Goal: Task Accomplishment & Management: Manage account settings

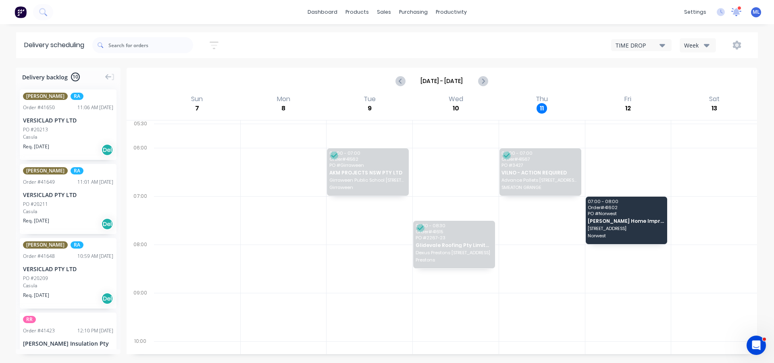
click at [735, 12] on icon at bounding box center [736, 11] width 7 height 6
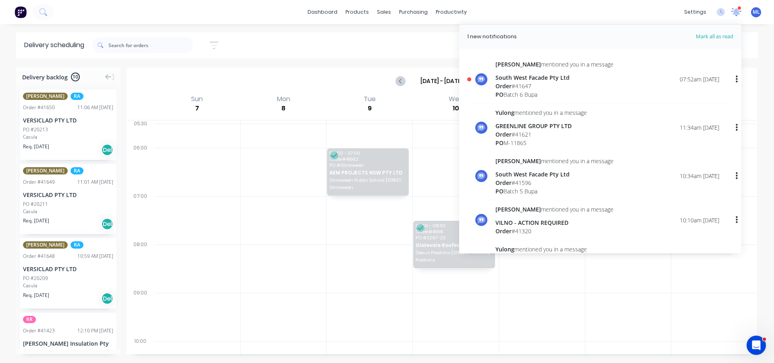
click at [738, 15] on icon at bounding box center [736, 12] width 10 height 8
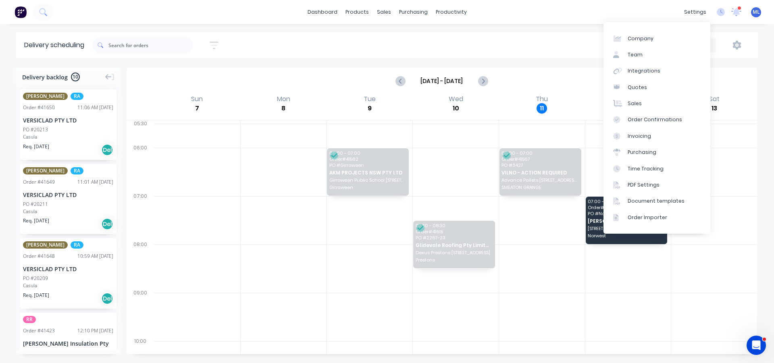
click at [621, 15] on div "dashboard products sales purchasing productivity dashboard products Product Cat…" at bounding box center [387, 12] width 774 height 24
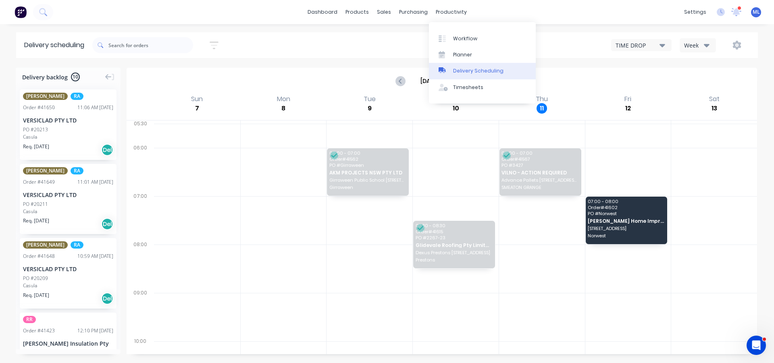
click at [458, 69] on div "Delivery Scheduling" at bounding box center [478, 70] width 50 height 7
click at [387, 50] on div "Sort by Most recent Created date Required date Order number Customer name Most …" at bounding box center [424, 45] width 665 height 23
click at [639, 44] on div "TIME DROP" at bounding box center [637, 45] width 44 height 8
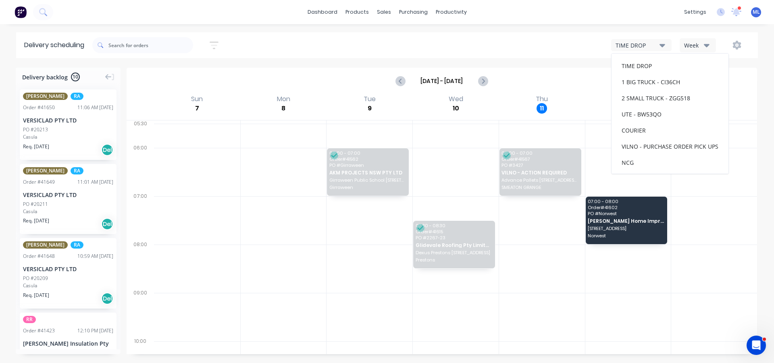
click at [690, 42] on div "Week" at bounding box center [695, 45] width 23 height 8
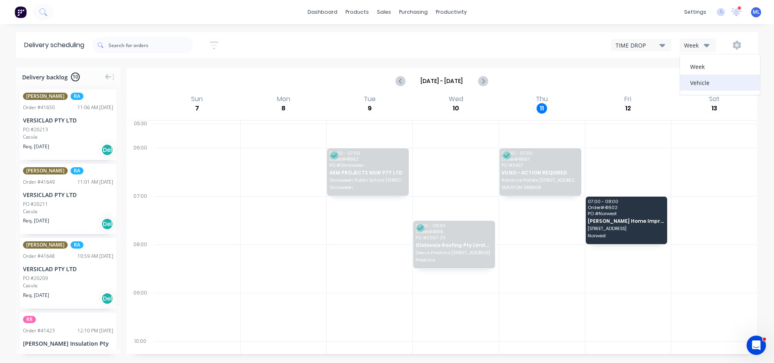
click at [694, 83] on div "Vehicle" at bounding box center [720, 83] width 80 height 16
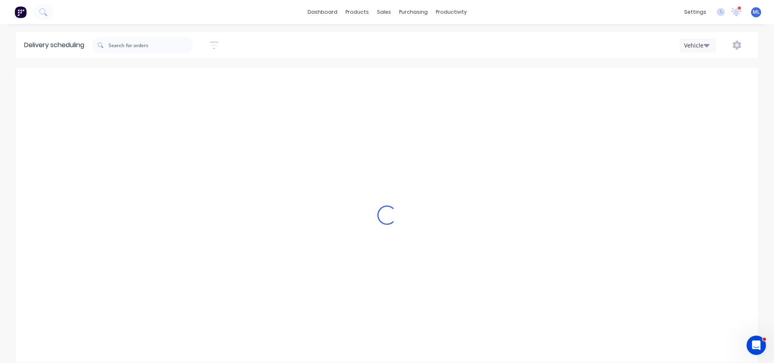
scroll to position [0, 0]
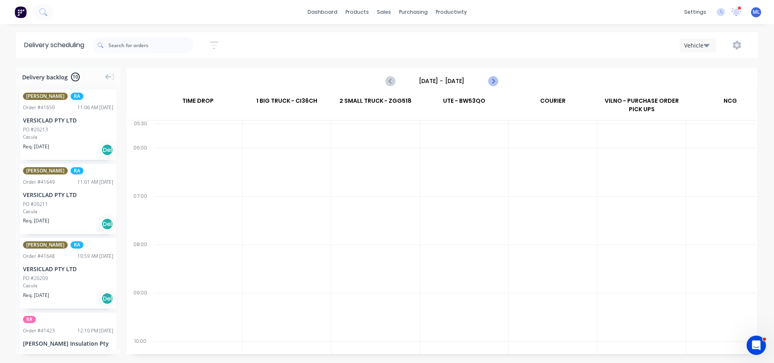
click at [497, 83] on icon "Next page" at bounding box center [493, 81] width 10 height 10
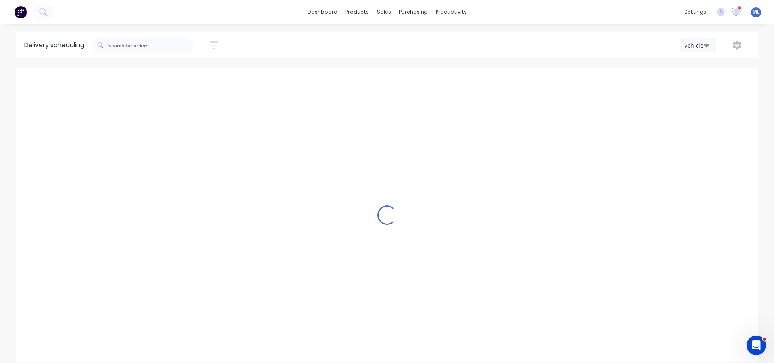
click at [497, 83] on div "Loading..." at bounding box center [387, 215] width 742 height 295
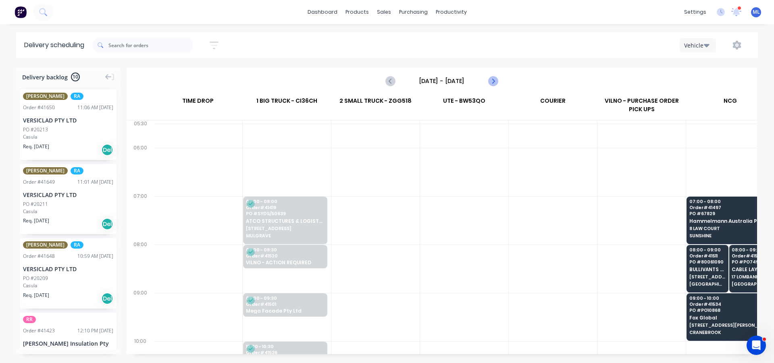
click at [497, 83] on icon "Next page" at bounding box center [493, 81] width 10 height 10
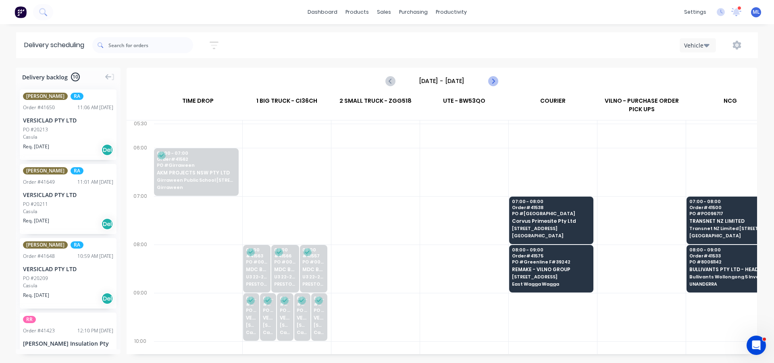
click at [497, 83] on icon "Next page" at bounding box center [493, 81] width 10 height 10
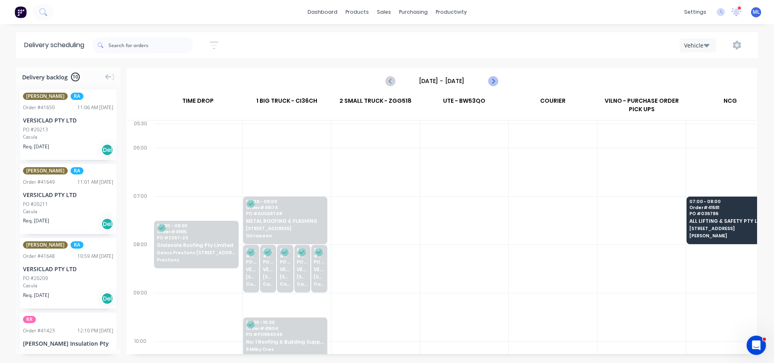
click at [497, 83] on icon "Next page" at bounding box center [493, 81] width 10 height 10
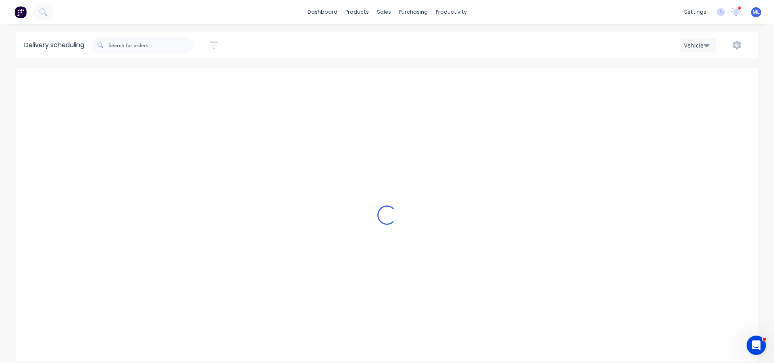
type input "[DATE] - [DATE]"
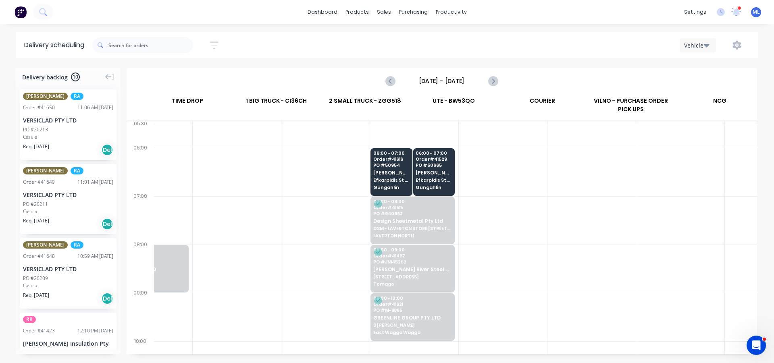
scroll to position [0, 0]
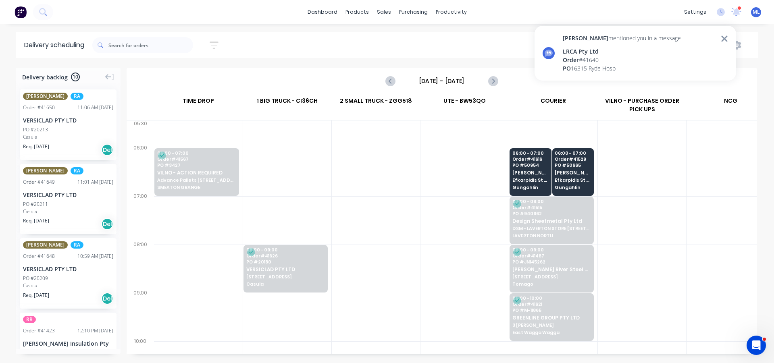
click at [727, 37] on icon at bounding box center [724, 39] width 7 height 10
click at [214, 41] on icon "button" at bounding box center [214, 45] width 9 height 10
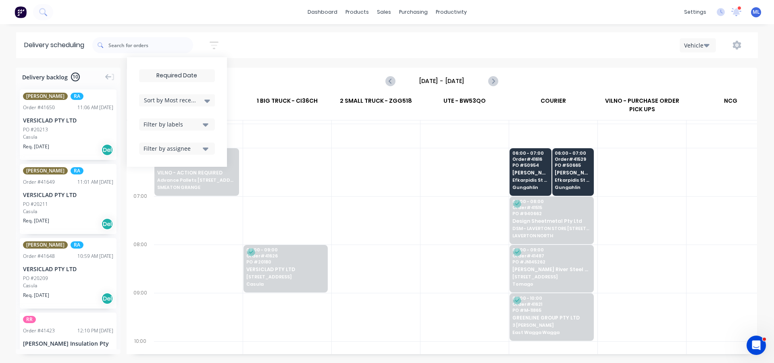
click at [187, 126] on div "Filter by labels" at bounding box center [171, 124] width 57 height 8
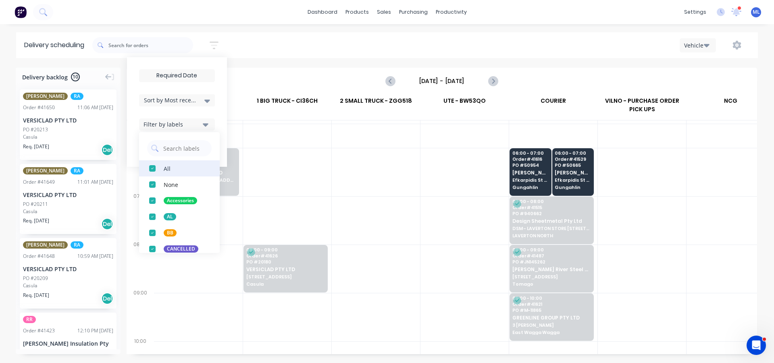
click at [155, 170] on div "button" at bounding box center [152, 168] width 16 height 16
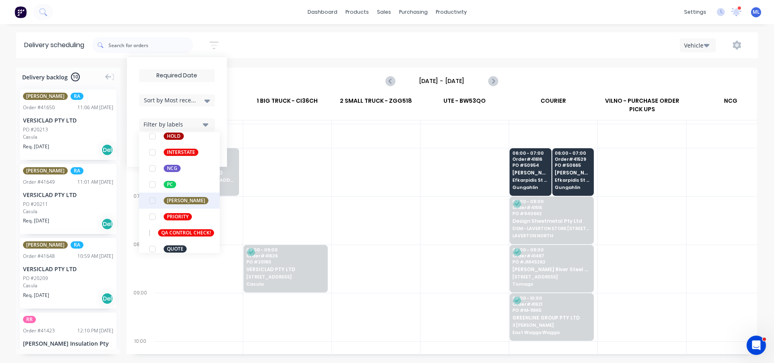
scroll to position [242, 0]
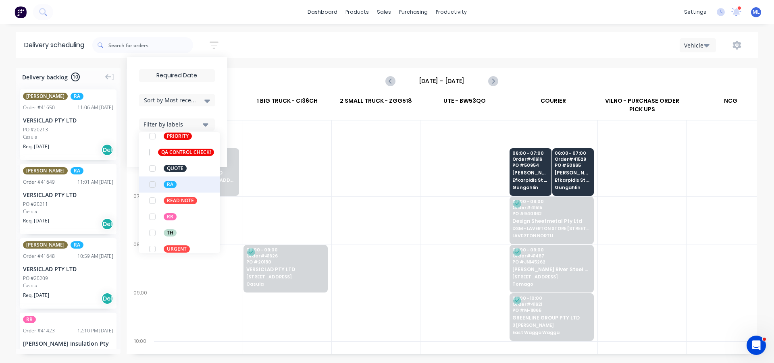
click at [164, 184] on button "RA" at bounding box center [179, 185] width 81 height 16
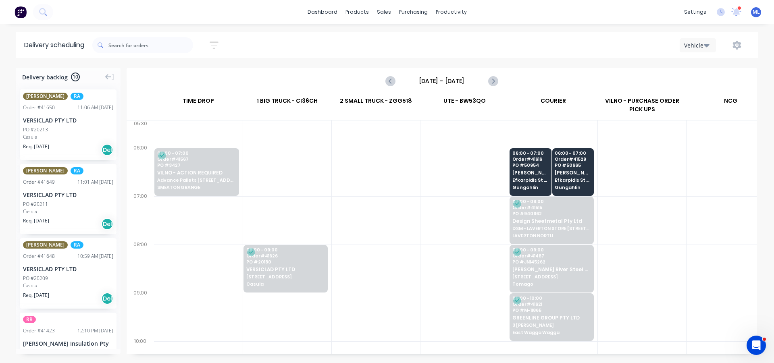
click at [293, 114] on div "1 BIG TRUCK - CI36CH" at bounding box center [287, 107] width 89 height 26
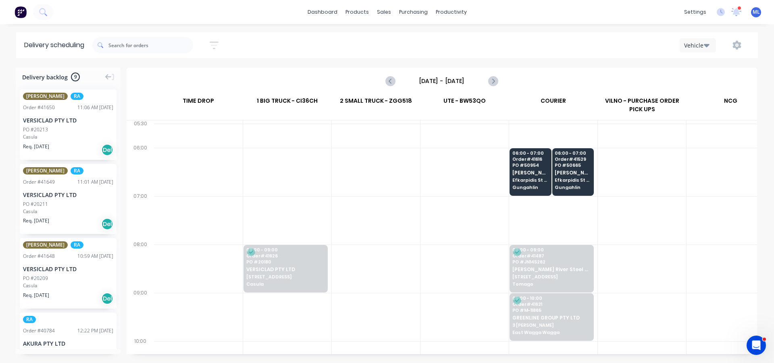
click at [704, 45] on icon "button" at bounding box center [707, 45] width 6 height 3
click at [617, 53] on div "Sort by Most recent Created date Required date Order number Customer name Most …" at bounding box center [424, 45] width 665 height 23
click at [216, 42] on icon "button" at bounding box center [214, 46] width 9 height 8
click at [199, 124] on div "Filter by labels" at bounding box center [171, 124] width 57 height 8
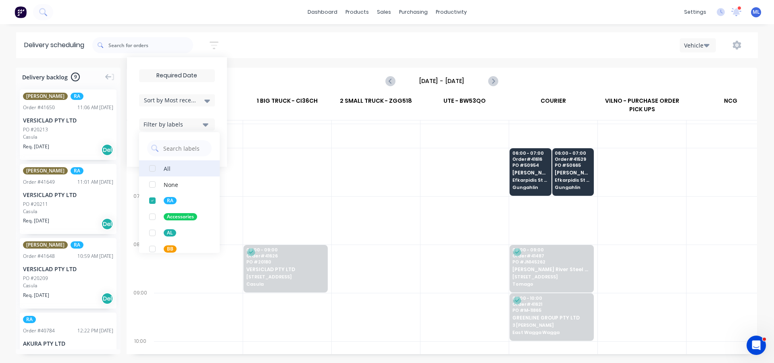
click at [167, 165] on div "All" at bounding box center [167, 168] width 7 height 8
click at [155, 169] on div "button" at bounding box center [152, 168] width 16 height 16
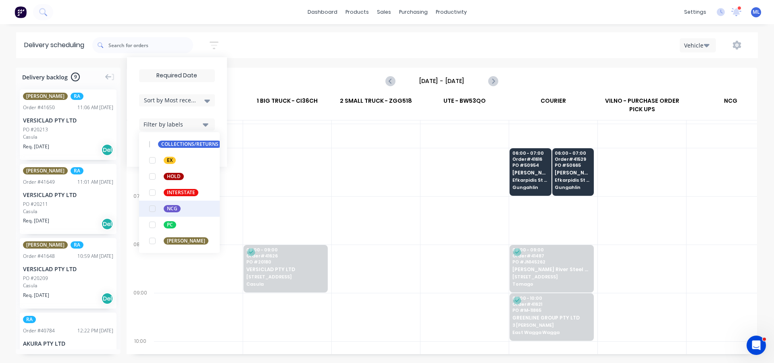
click at [176, 208] on div "NCG" at bounding box center [172, 208] width 17 height 7
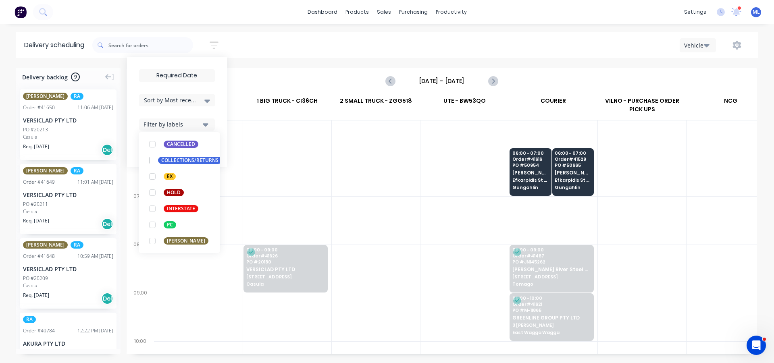
scroll to position [0, 0]
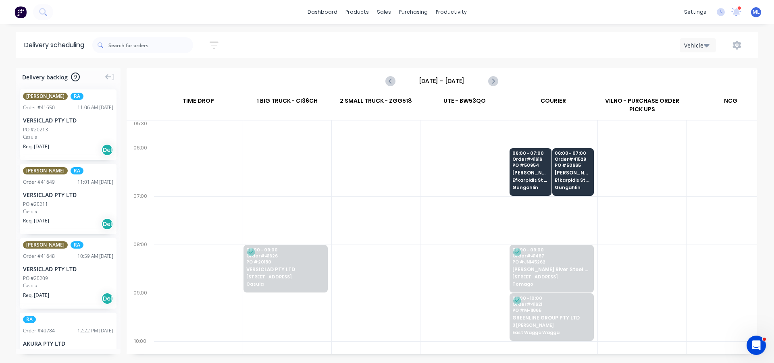
click at [239, 97] on div "TIME DROP" at bounding box center [198, 103] width 89 height 18
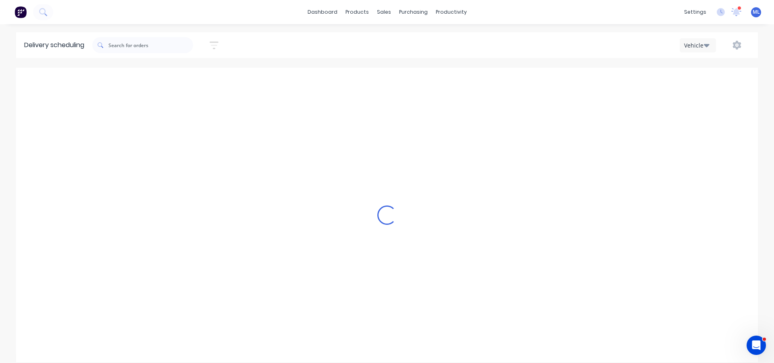
scroll to position [0, 0]
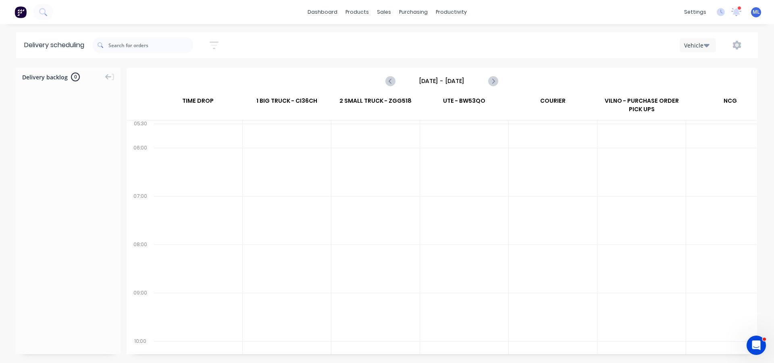
click at [211, 42] on button "button" at bounding box center [214, 45] width 26 height 16
click at [188, 121] on div "Filter by labels" at bounding box center [171, 124] width 57 height 8
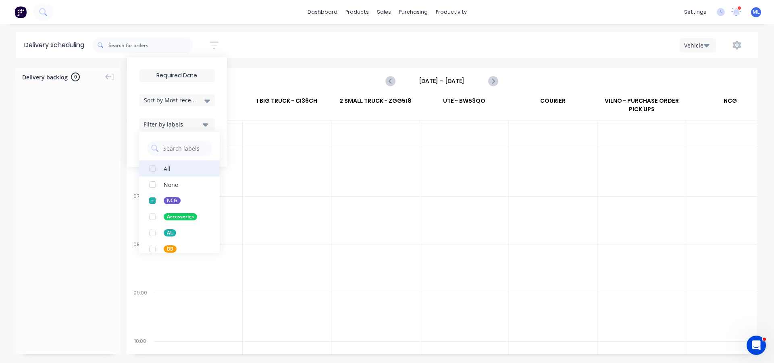
click at [157, 166] on div "button" at bounding box center [152, 168] width 16 height 16
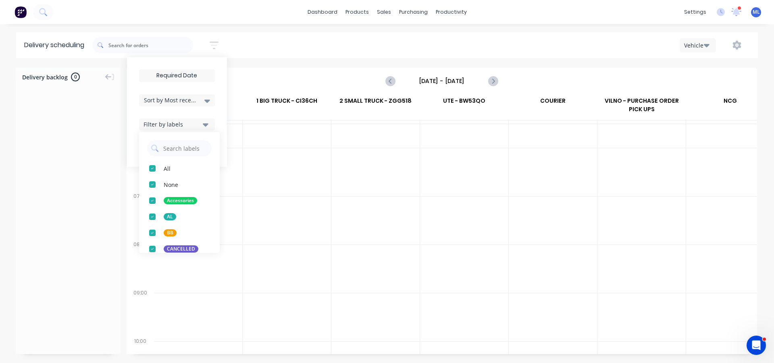
click at [240, 73] on div "[DATE] - [DATE]" at bounding box center [441, 81] width 629 height 25
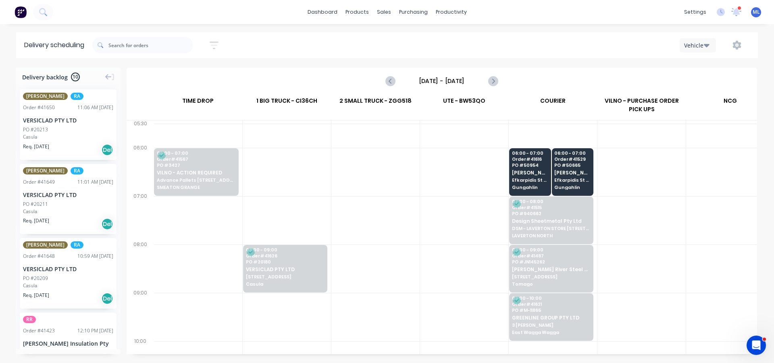
click at [705, 46] on icon "button" at bounding box center [707, 45] width 6 height 3
click at [701, 65] on div "Week" at bounding box center [720, 66] width 80 height 16
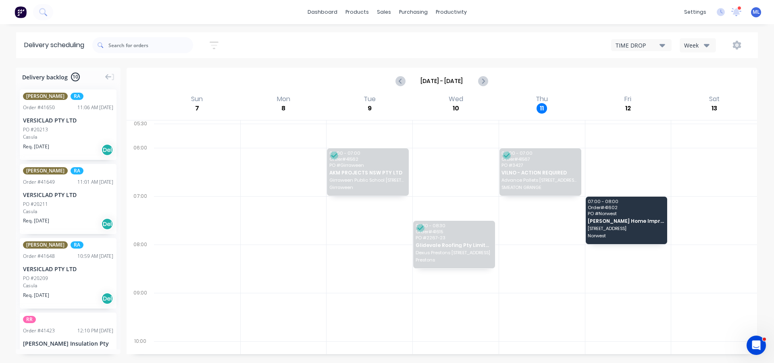
click at [709, 45] on button "Week" at bounding box center [698, 45] width 36 height 14
click at [699, 79] on div "Vehicle" at bounding box center [720, 83] width 80 height 16
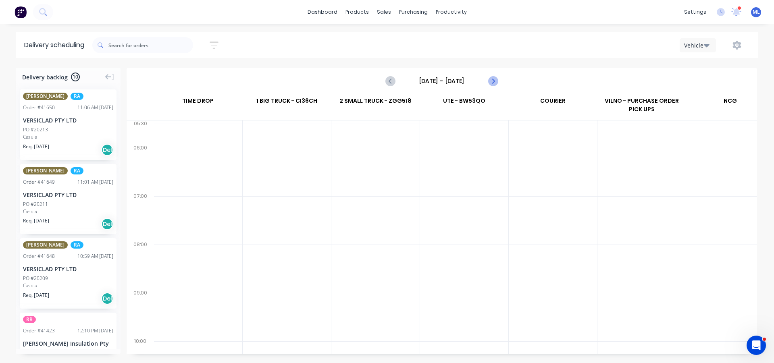
click at [493, 80] on icon "Next page" at bounding box center [493, 81] width 4 height 6
type input "[DATE] - [DATE]"
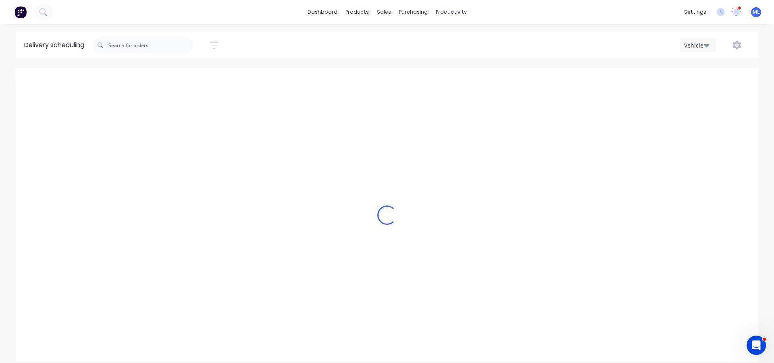
click at [493, 80] on div "Loading..." at bounding box center [387, 215] width 742 height 295
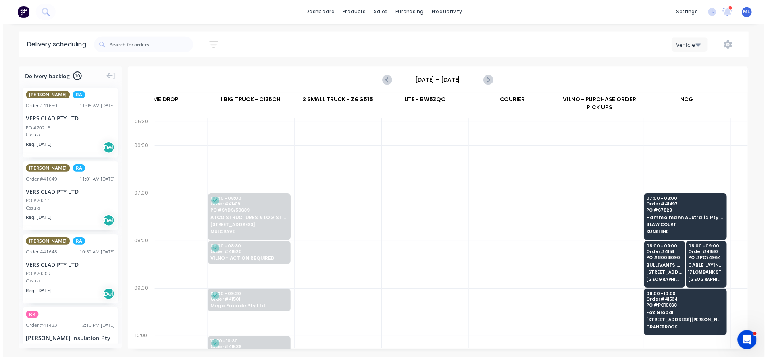
scroll to position [0, 26]
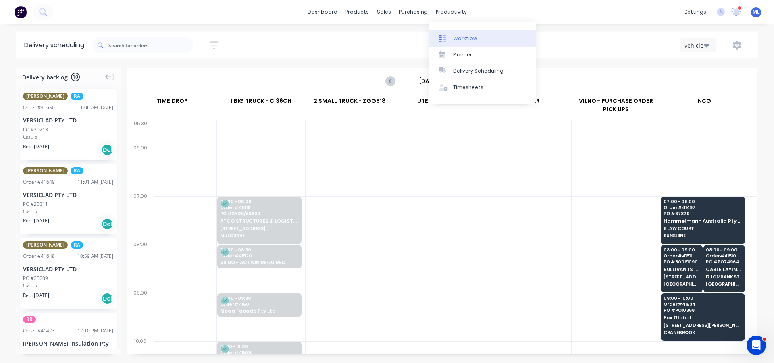
click at [452, 34] on link "Workflow" at bounding box center [482, 38] width 107 height 16
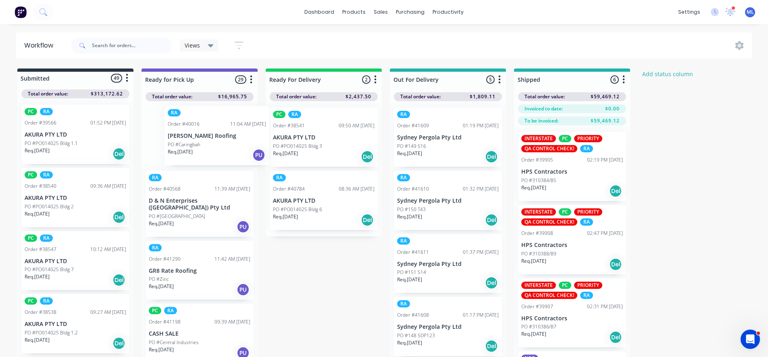
drag, startPoint x: 217, startPoint y: 137, endPoint x: 238, endPoint y: 137, distance: 21.0
click at [238, 137] on div "RA Order #40016 11:04 AM [DATE] [PERSON_NAME] Roofing PO #Caringbah Req. [DATE]…" at bounding box center [199, 231] width 116 height 260
click at [229, 140] on p "[PERSON_NAME] Roofing" at bounding box center [200, 137] width 102 height 7
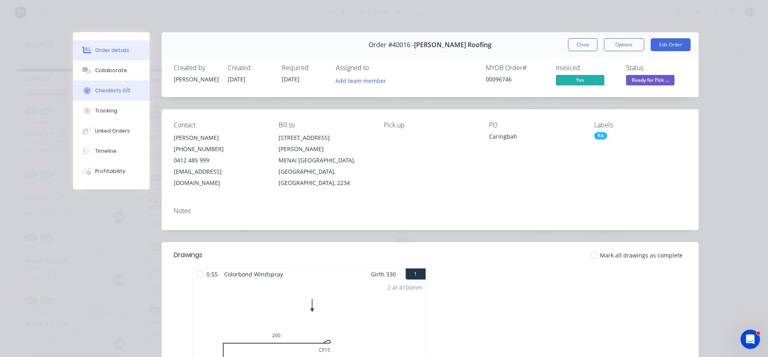
click at [107, 87] on div "Checklists 0/0" at bounding box center [112, 90] width 35 height 7
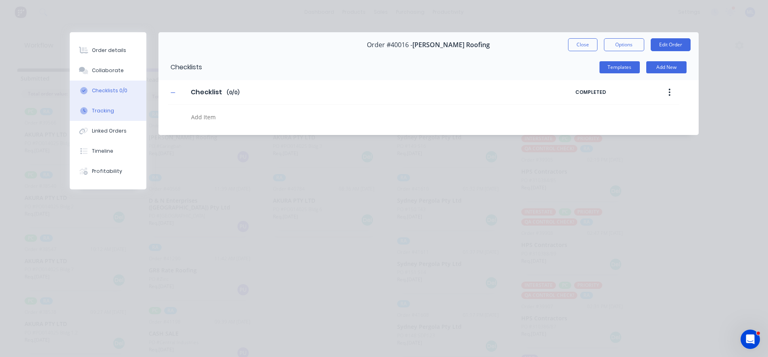
click at [118, 110] on button "Tracking" at bounding box center [108, 111] width 77 height 20
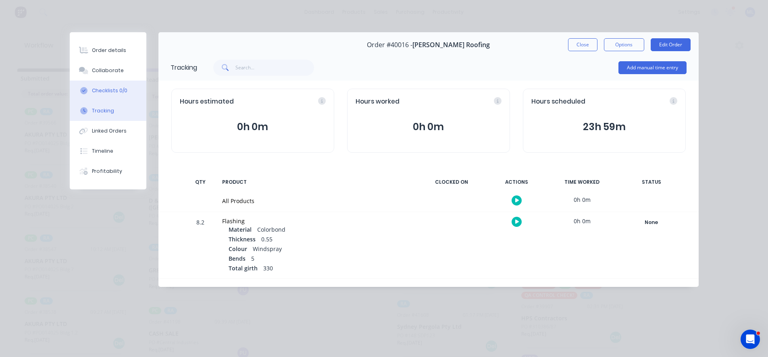
click at [107, 87] on div "Checklists 0/0" at bounding box center [109, 90] width 35 height 7
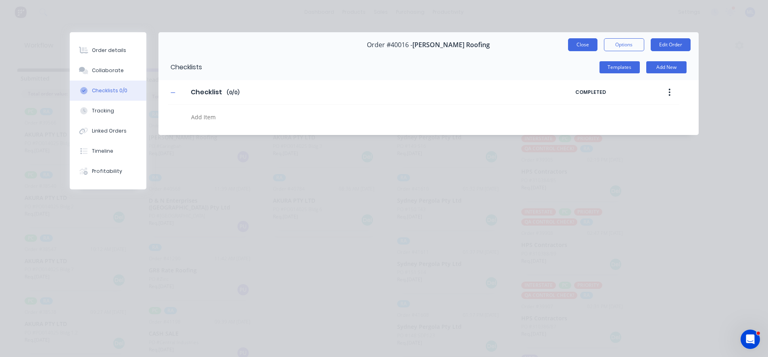
click at [573, 41] on button "Close" at bounding box center [582, 44] width 29 height 13
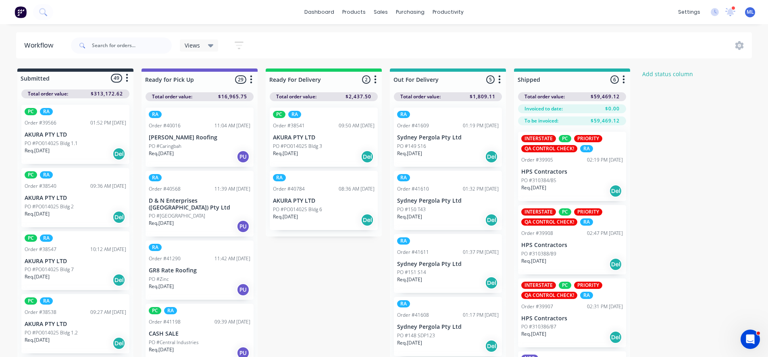
click at [333, 147] on div "PO #PO014025 Bldg 3" at bounding box center [324, 146] width 102 height 7
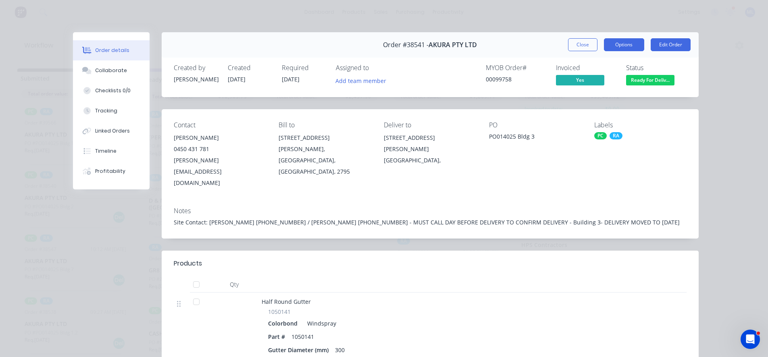
click at [609, 46] on button "Options" at bounding box center [624, 44] width 40 height 13
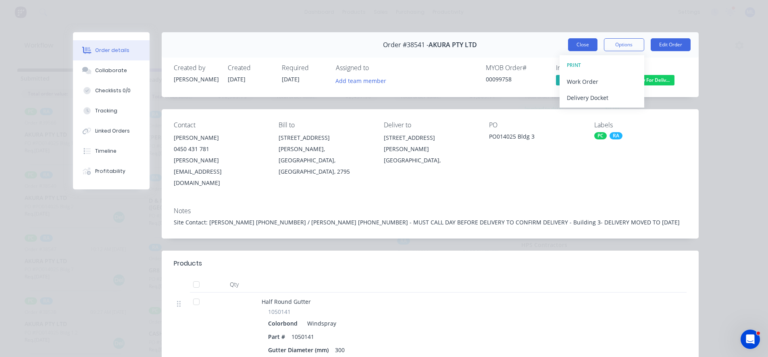
click at [579, 45] on button "Close" at bounding box center [582, 44] width 29 height 13
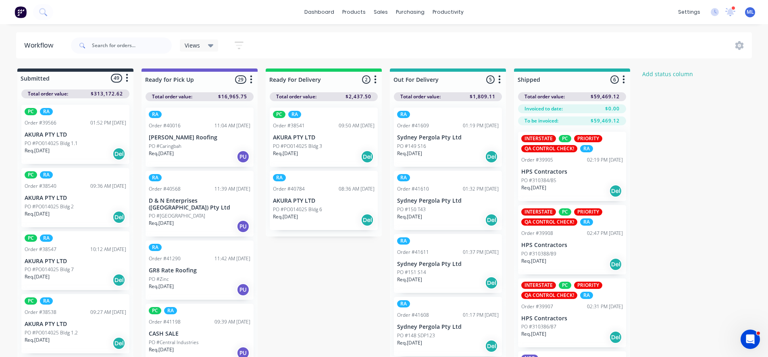
click at [339, 146] on div "PO #PO014025 Bldg 3" at bounding box center [324, 146] width 102 height 7
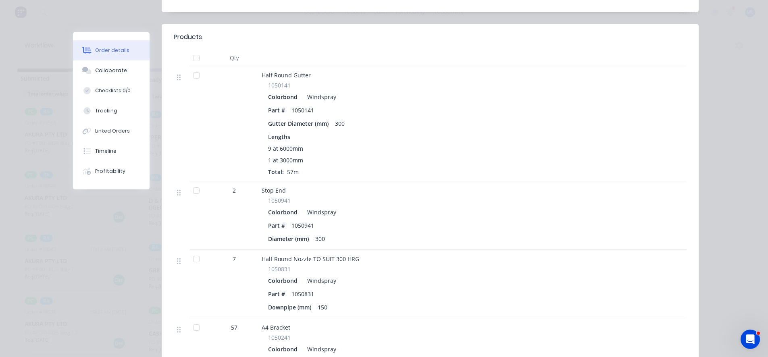
scroll to position [201, 0]
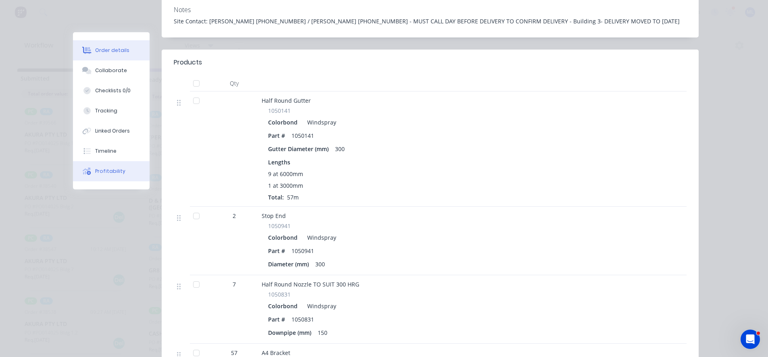
click at [108, 171] on div "Profitability" at bounding box center [110, 171] width 30 height 7
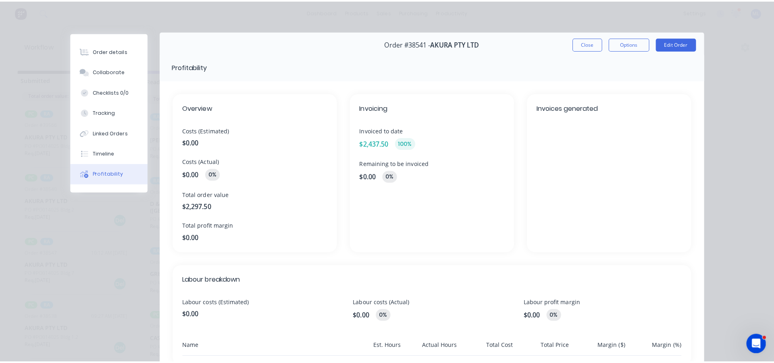
scroll to position [0, 0]
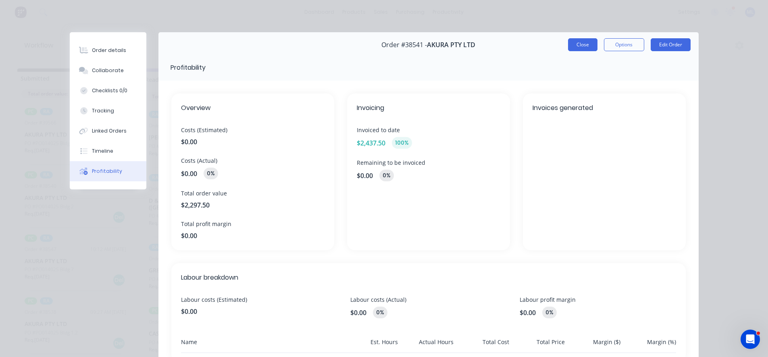
click at [572, 45] on button "Close" at bounding box center [582, 44] width 29 height 13
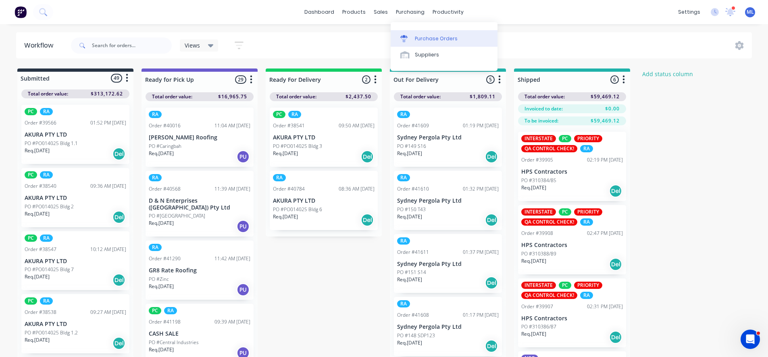
click at [428, 37] on div "Purchase Orders" at bounding box center [436, 38] width 43 height 7
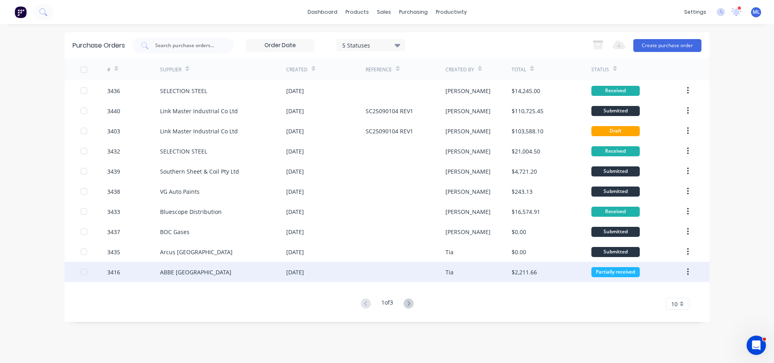
click at [294, 272] on div "[DATE]" at bounding box center [295, 272] width 18 height 8
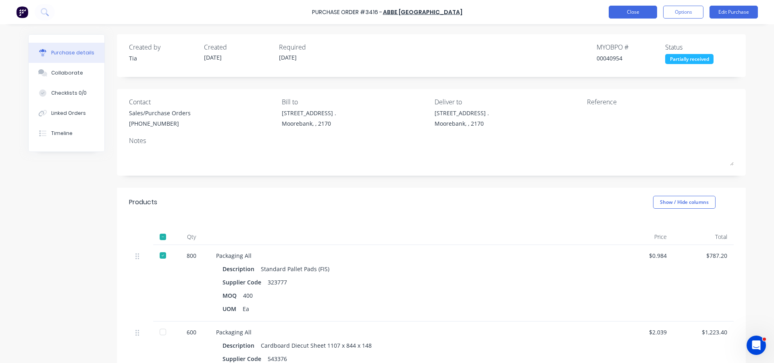
click at [636, 10] on button "Close" at bounding box center [633, 12] width 48 height 13
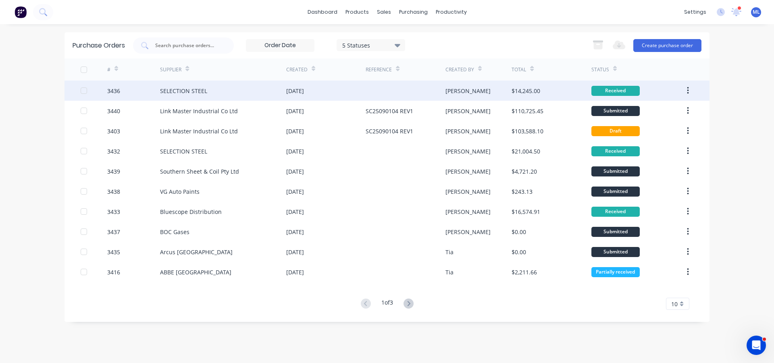
click at [421, 84] on div at bounding box center [405, 91] width 79 height 20
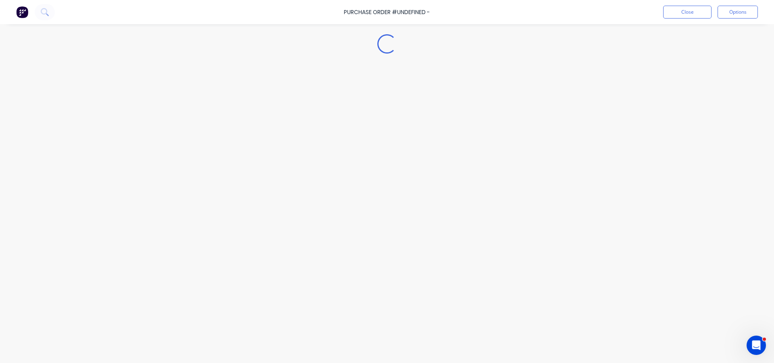
type textarea "x"
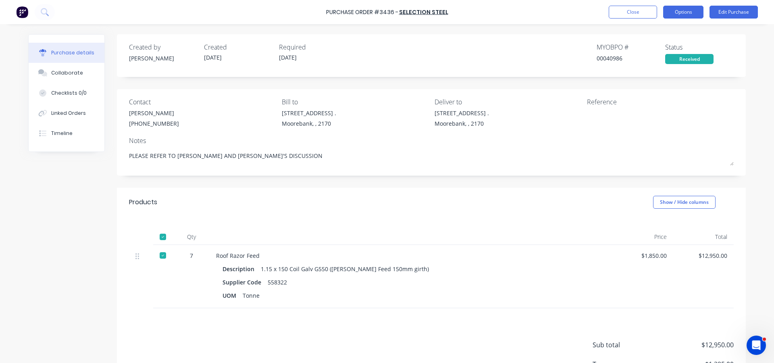
click at [677, 7] on button "Options" at bounding box center [683, 12] width 40 height 13
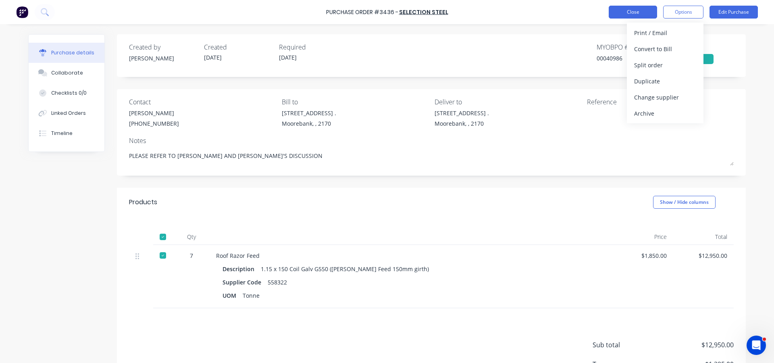
click at [642, 14] on button "Close" at bounding box center [633, 12] width 48 height 13
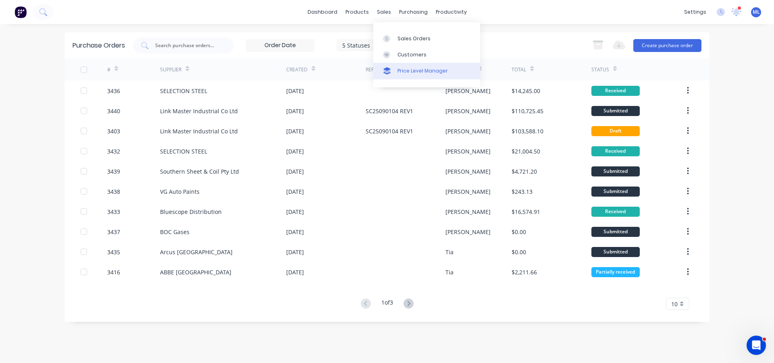
click at [390, 70] on icon at bounding box center [387, 70] width 8 height 7
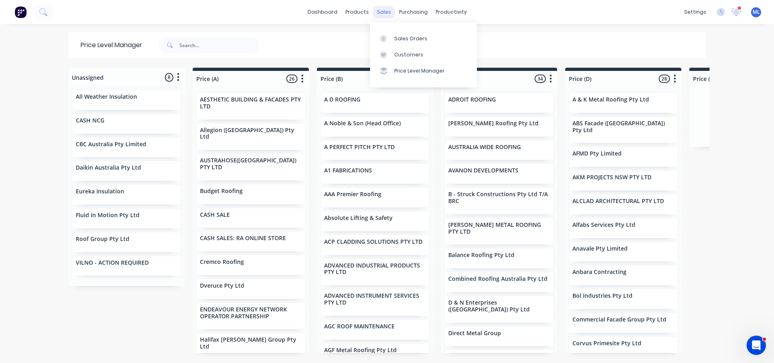
click at [387, 10] on div "sales" at bounding box center [384, 12] width 22 height 12
click at [404, 41] on div "Sales Orders" at bounding box center [410, 38] width 33 height 7
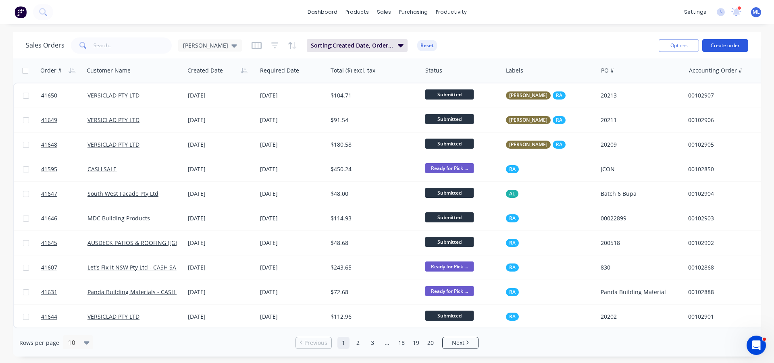
click at [730, 41] on button "Create order" at bounding box center [725, 45] width 46 height 13
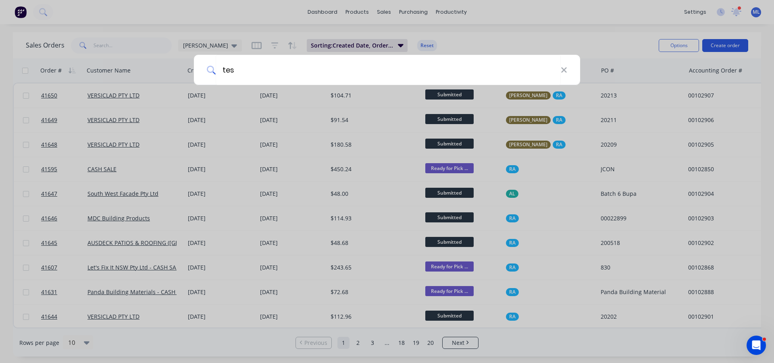
type input "test"
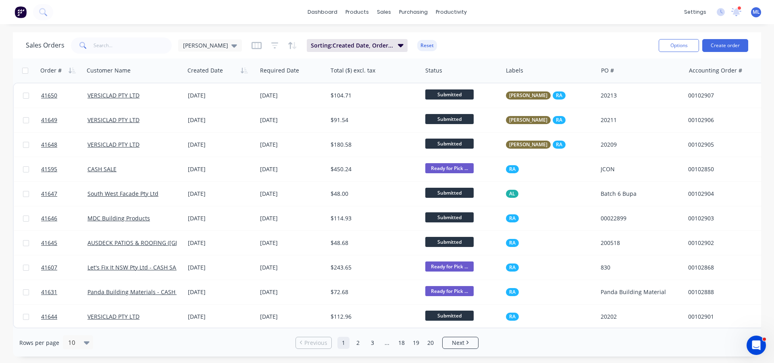
click at [756, 11] on span "ML" at bounding box center [755, 11] width 7 height 7
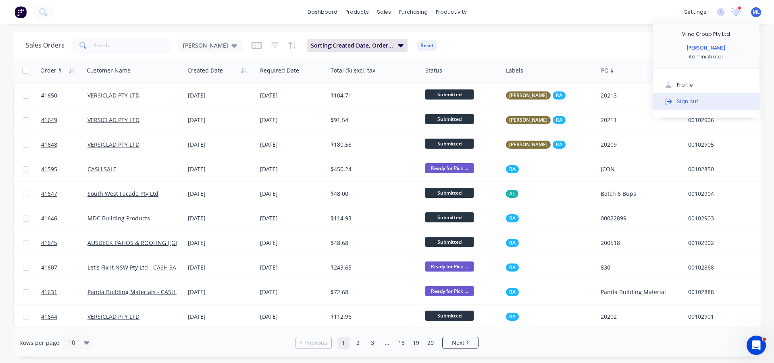
click at [687, 102] on div "Sign out" at bounding box center [688, 101] width 22 height 7
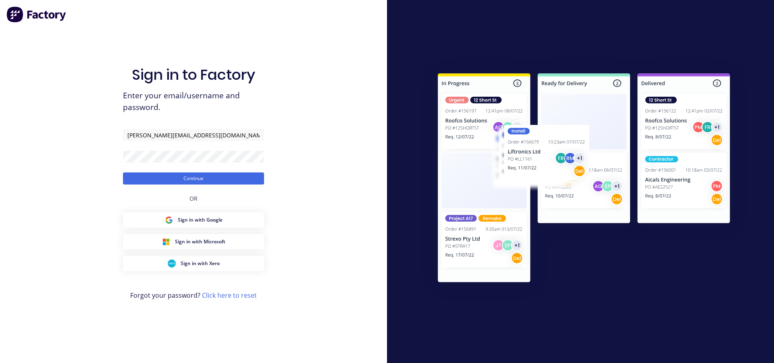
click at [457, 363] on html "Sign in to Factory Enter your email/username and password. [PERSON_NAME][EMAIL_…" at bounding box center [387, 181] width 774 height 363
click at [188, 144] on form "[PERSON_NAME][EMAIL_ADDRESS][DOMAIN_NAME] Continue" at bounding box center [193, 157] width 141 height 56
click at [185, 139] on input "[PERSON_NAME][EMAIL_ADDRESS][DOMAIN_NAME]" at bounding box center [193, 135] width 141 height 12
type input "a"
type input "[PERSON_NAME][EMAIL_ADDRESS][DOMAIN_NAME]"
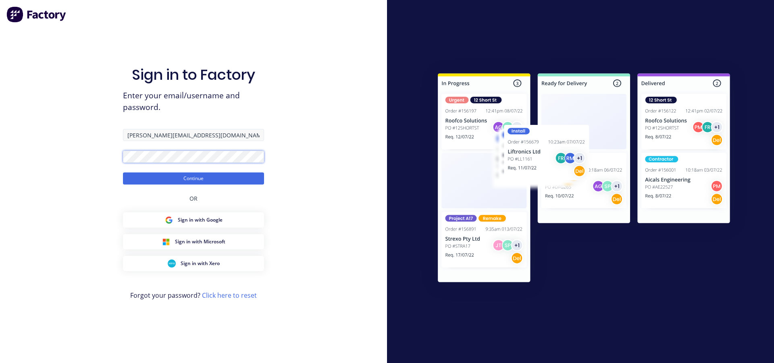
click at [123, 172] on button "Continue" at bounding box center [193, 178] width 141 height 12
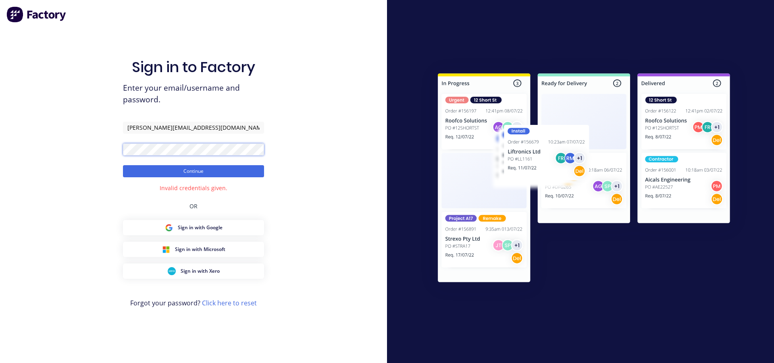
click at [123, 165] on button "Continue" at bounding box center [193, 171] width 141 height 12
